Goal: Download file/media

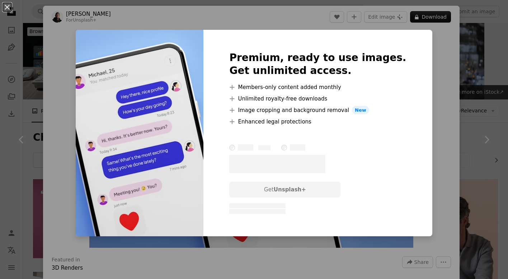
scroll to position [406, 0]
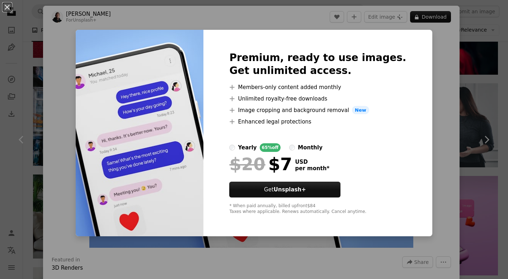
click at [436, 42] on div "An X shape Premium, ready to use images. Get unlimited access. A plus sign Memb…" at bounding box center [254, 139] width 508 height 279
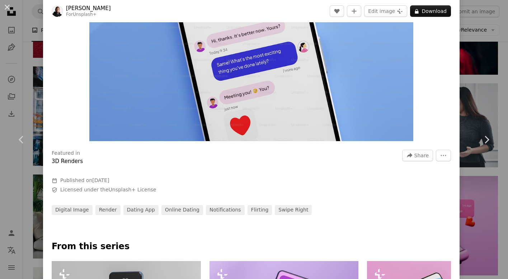
scroll to position [104, 0]
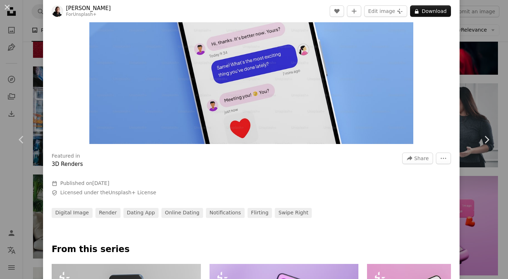
click at [395, 84] on img "Zoom in on this image" at bounding box center [251, 36] width 324 height 216
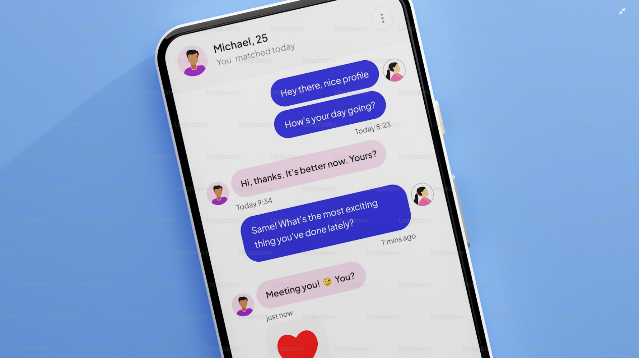
scroll to position [47, 0]
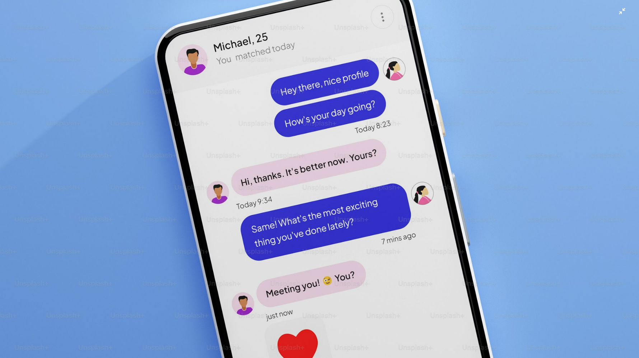
click at [459, 150] on img "Zoom out on this image" at bounding box center [320, 166] width 640 height 427
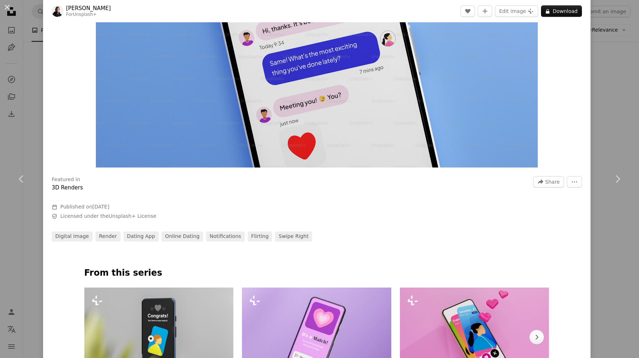
scroll to position [236, 0]
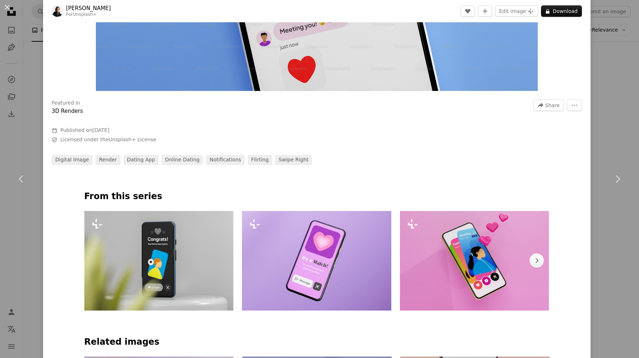
click at [508, 68] on div "An X shape Chevron left Chevron right [PERSON_NAME] For Unsplash+ A heart A plu…" at bounding box center [319, 179] width 639 height 358
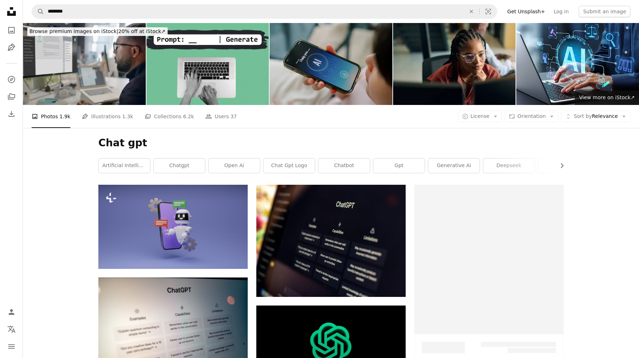
scroll to position [353, 0]
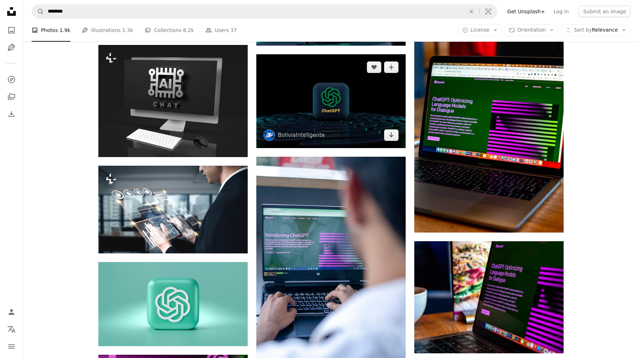
click at [302, 95] on img at bounding box center [330, 100] width 149 height 93
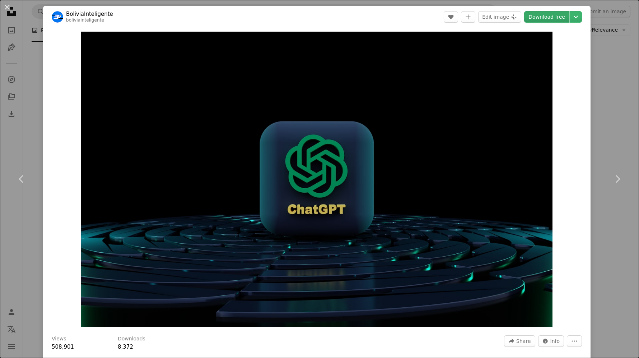
click at [508, 17] on link "Download free" at bounding box center [546, 16] width 45 height 11
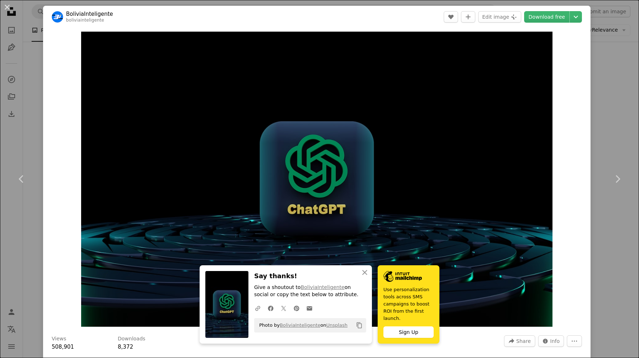
click at [354, 8] on header "BoliviaInteligente boliviainteligente A heart A plus sign Edit image Plus sign …" at bounding box center [317, 17] width 548 height 22
